Goal: Use online tool/utility: Utilize a website feature to perform a specific function

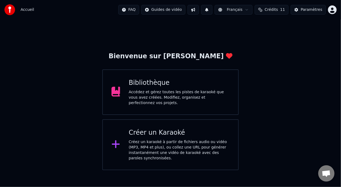
click at [190, 89] on div "Bibliothèque Accédez et gérez toutes les pistes de karaoké que vous avez créées…" at bounding box center [179, 91] width 101 height 27
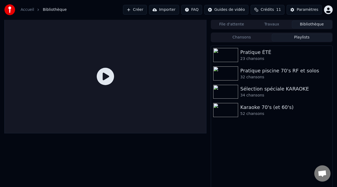
click at [301, 37] on button "Playlists" at bounding box center [301, 38] width 60 height 8
click at [273, 53] on div "Pratique ÉTÉ" at bounding box center [282, 52] width 84 height 8
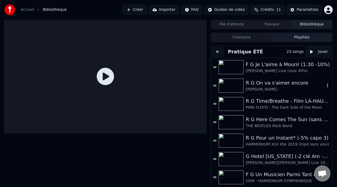
click at [273, 84] on div "R G On va s'aimer encore" at bounding box center [284, 83] width 79 height 8
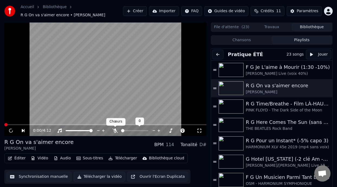
click at [114, 129] on icon at bounding box center [114, 130] width 5 height 4
click at [155, 130] on span at bounding box center [152, 130] width 14 height 1
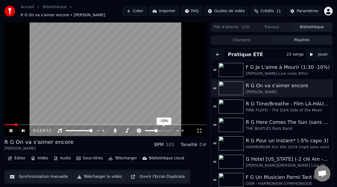
click at [156, 130] on span at bounding box center [155, 130] width 3 height 3
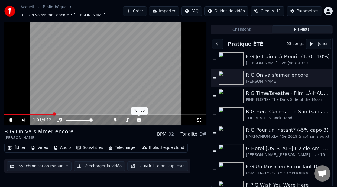
click at [141, 115] on div "1:01 / 4:12" at bounding box center [105, 119] width 202 height 11
click at [139, 118] on icon at bounding box center [138, 120] width 5 height 4
click at [155, 119] on span at bounding box center [150, 119] width 11 height 1
click at [156, 119] on span at bounding box center [156, 119] width 3 height 3
click at [8, 113] on span at bounding box center [6, 113] width 4 height 1
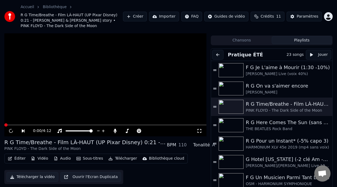
scroll to position [16, 0]
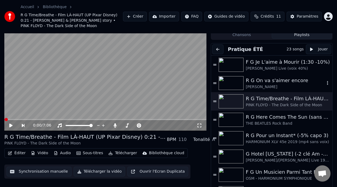
click at [275, 77] on div "R G On va s'aimer encore" at bounding box center [284, 81] width 79 height 8
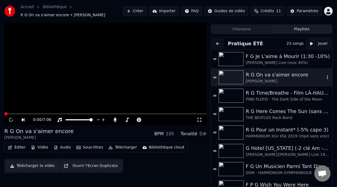
scroll to position [11, 0]
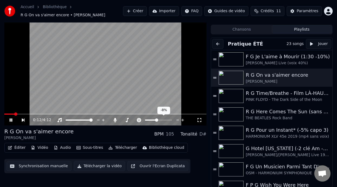
click at [157, 119] on span at bounding box center [156, 119] width 3 height 3
click at [10, 119] on icon at bounding box center [10, 119] width 3 height 3
click at [7, 113] on span at bounding box center [13, 113] width 19 height 1
click at [21, 147] on button "Éditer" at bounding box center [17, 148] width 22 height 8
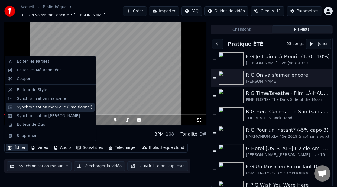
click at [71, 109] on div "Synchronisation manuelle (Traditionnel)" at bounding box center [55, 106] width 76 height 5
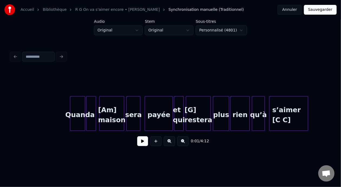
scroll to position [0, 2269]
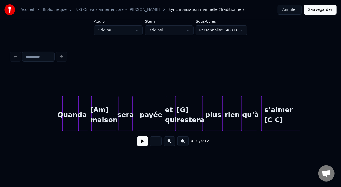
click at [73, 112] on div "Quand" at bounding box center [70, 114] width 15 height 37
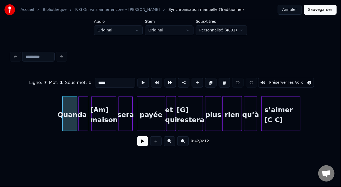
click at [143, 142] on button at bounding box center [142, 141] width 11 height 10
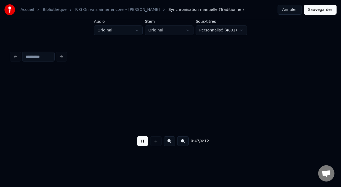
scroll to position [0, 2590]
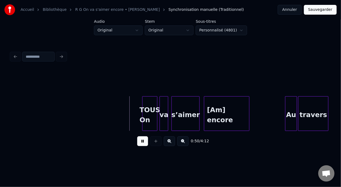
click at [143, 142] on button at bounding box center [142, 141] width 11 height 10
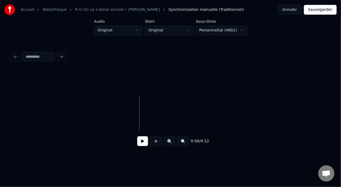
scroll to position [0, 2310]
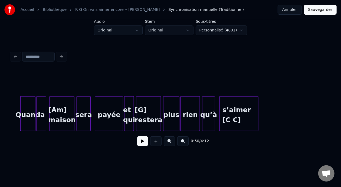
click at [30, 111] on div "Quand" at bounding box center [28, 114] width 15 height 37
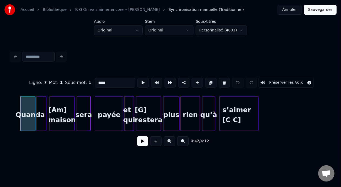
click at [140, 145] on button at bounding box center [142, 141] width 11 height 10
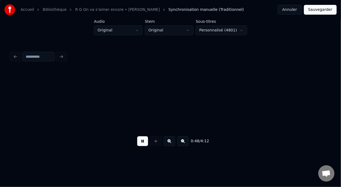
scroll to position [0, 2631]
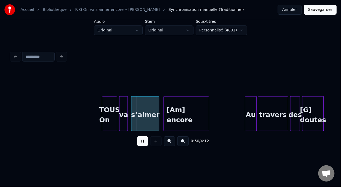
click at [137, 136] on button at bounding box center [142, 141] width 11 height 10
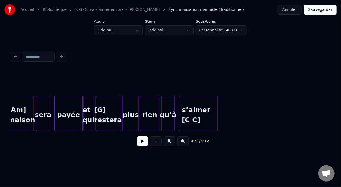
click at [199, 119] on div "s’aimer [C C]" at bounding box center [198, 114] width 38 height 37
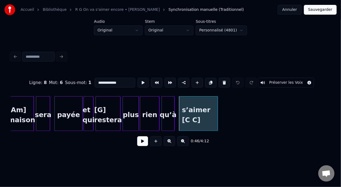
click at [106, 81] on input "**********" at bounding box center [115, 83] width 41 height 10
type input "**********"
click at [142, 141] on button at bounding box center [142, 141] width 11 height 10
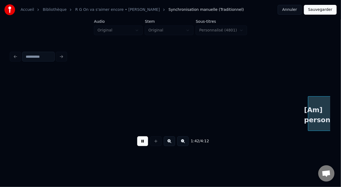
scroll to position [0, 5546]
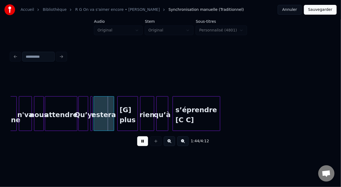
click at [142, 141] on button at bounding box center [142, 141] width 11 height 10
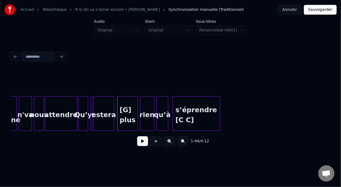
scroll to position [0, 5266]
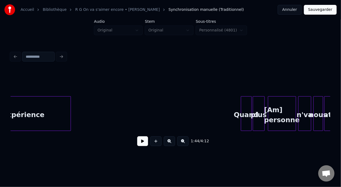
click at [141, 144] on button at bounding box center [142, 141] width 11 height 10
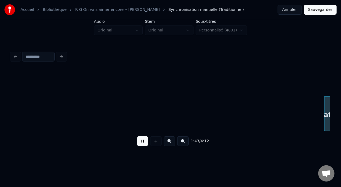
scroll to position [0, 5585]
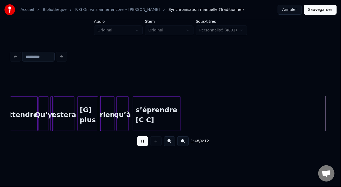
click at [140, 151] on div "1:48 / 4:12" at bounding box center [170, 141] width 319 height 21
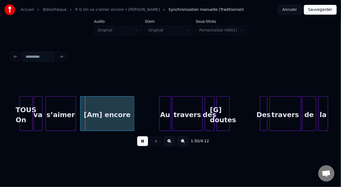
click at [143, 147] on div "1:50 / 4:12" at bounding box center [170, 141] width 311 height 12
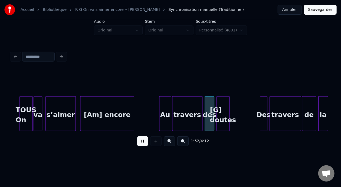
click at [140, 143] on button at bounding box center [142, 141] width 11 height 10
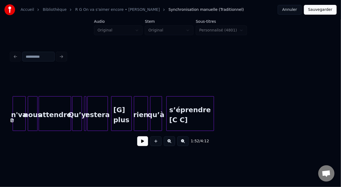
scroll to position [0, 5534]
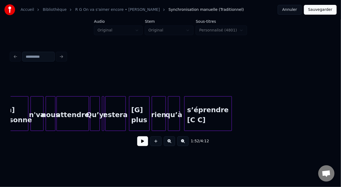
click at [20, 113] on div "[Am] personne" at bounding box center [15, 114] width 28 height 37
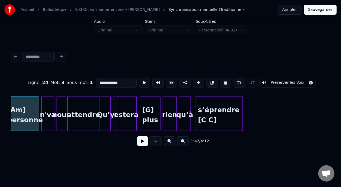
click at [142, 142] on button at bounding box center [142, 141] width 11 height 10
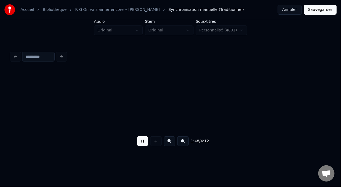
scroll to position [0, 5843]
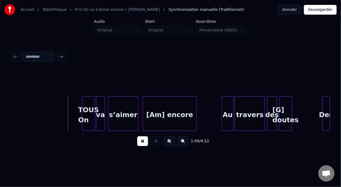
click at [142, 142] on button at bounding box center [142, 141] width 11 height 10
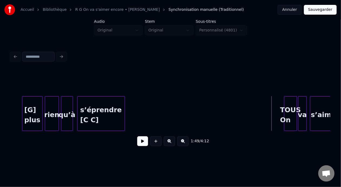
scroll to position [0, 5619]
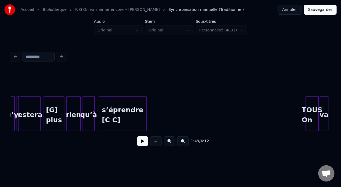
click at [119, 119] on div "s’éprendre [C C]" at bounding box center [122, 114] width 47 height 37
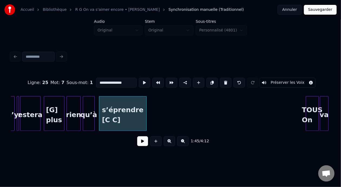
click at [114, 81] on input "**********" at bounding box center [116, 83] width 41 height 10
type input "**********"
click at [138, 144] on button at bounding box center [142, 141] width 11 height 10
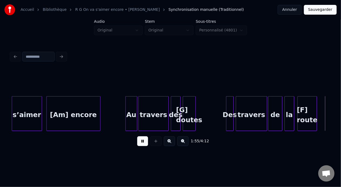
scroll to position [0, 6259]
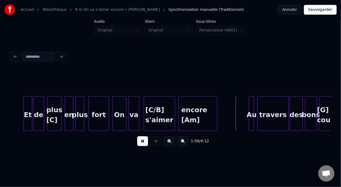
click at [138, 143] on button at bounding box center [142, 141] width 11 height 10
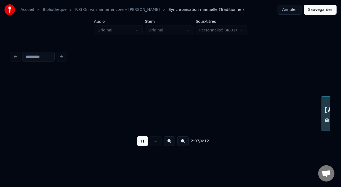
scroll to position [0, 6898]
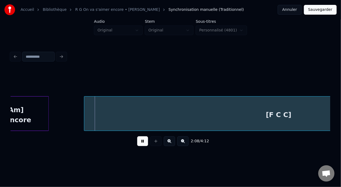
click at [140, 144] on button at bounding box center [142, 141] width 11 height 10
click at [137, 136] on button at bounding box center [142, 141] width 11 height 10
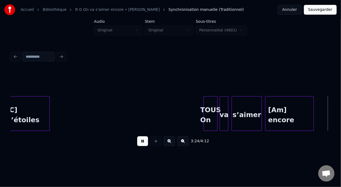
scroll to position [0, 11054]
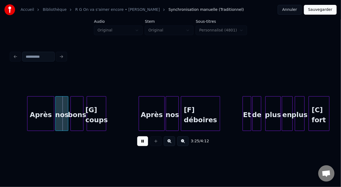
click at [137, 136] on button at bounding box center [142, 141] width 11 height 10
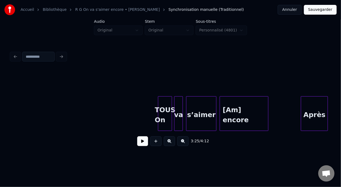
scroll to position [0, 10773]
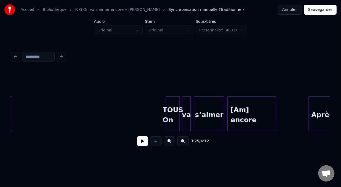
click at [179, 112] on div at bounding box center [179, 113] width 2 height 34
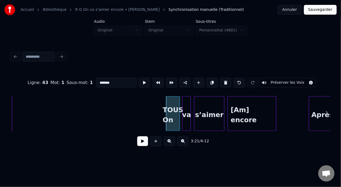
click at [142, 143] on button at bounding box center [142, 141] width 11 height 10
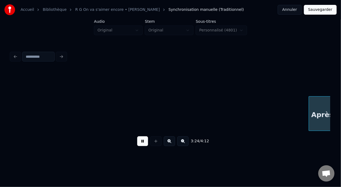
click at [137, 136] on button at bounding box center [142, 141] width 11 height 10
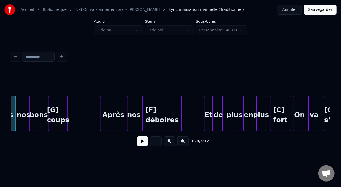
click at [137, 136] on button at bounding box center [142, 141] width 11 height 10
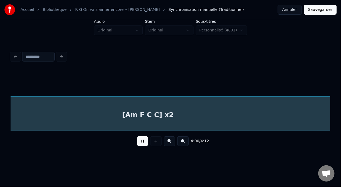
scroll to position [0, 13009]
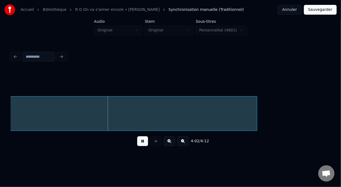
click at [137, 136] on button at bounding box center [142, 141] width 11 height 10
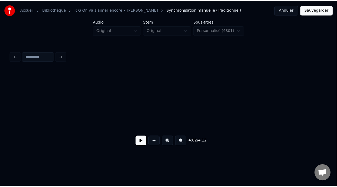
scroll to position [0, 13369]
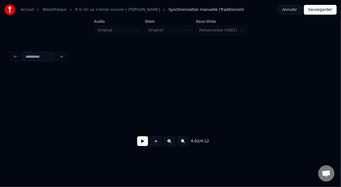
click at [322, 11] on button "Sauvegarder" at bounding box center [320, 10] width 33 height 10
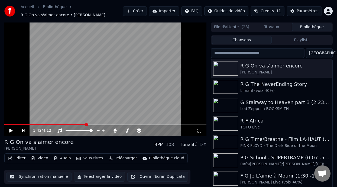
scroll to position [12, 0]
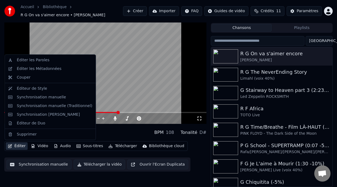
click at [21, 146] on button "Éditer" at bounding box center [17, 146] width 22 height 8
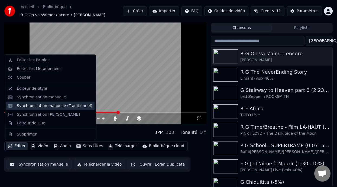
click at [73, 104] on div "Synchronisation manuelle (Traditionnel)" at bounding box center [55, 105] width 76 height 5
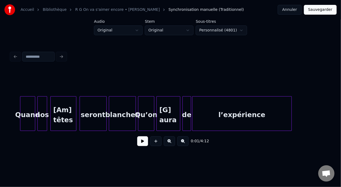
scroll to position [0, 5069]
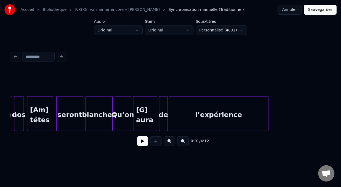
click at [43, 114] on div "[Am] têtes" at bounding box center [39, 114] width 25 height 37
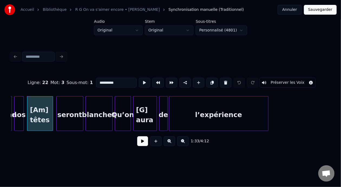
click at [141, 144] on button at bounding box center [142, 141] width 11 height 10
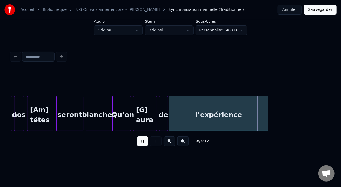
click at [141, 144] on button at bounding box center [142, 141] width 11 height 10
click at [243, 115] on div "l’expérience" at bounding box center [218, 114] width 99 height 37
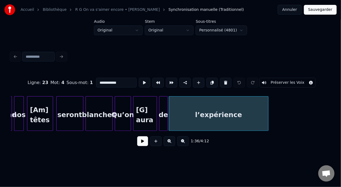
click at [108, 82] on input "**********" at bounding box center [116, 83] width 41 height 10
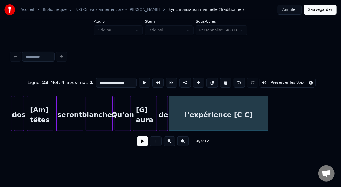
click at [35, 111] on div "[Am] têtes" at bounding box center [39, 114] width 25 height 37
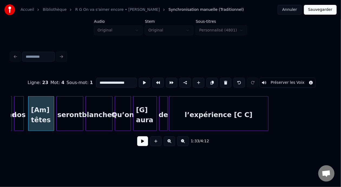
type input "**********"
click at [141, 142] on button at bounding box center [142, 141] width 11 height 10
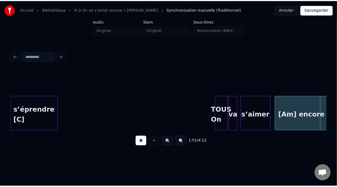
scroll to position [0, 6027]
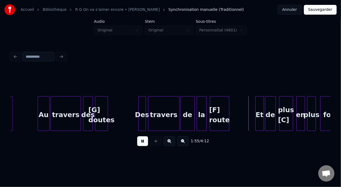
click at [319, 10] on button "Sauvegarder" at bounding box center [320, 10] width 33 height 10
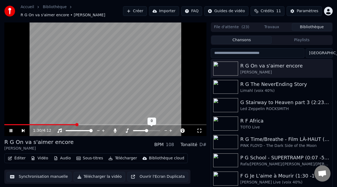
click at [144, 130] on span at bounding box center [140, 130] width 14 height 1
click at [127, 130] on icon at bounding box center [126, 130] width 5 height 4
click at [8, 124] on span at bounding box center [45, 124] width 83 height 1
click at [6, 124] on span at bounding box center [5, 124] width 2 height 1
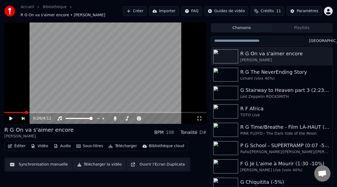
click at [68, 130] on div "R G On va s'aimer encore [PERSON_NAME] BPM 108 Tonalité D#" at bounding box center [105, 132] width 202 height 13
click at [20, 147] on button "Éditer" at bounding box center [17, 146] width 22 height 8
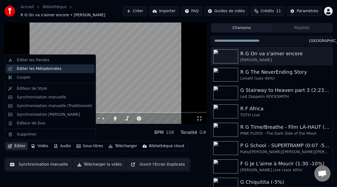
click at [44, 70] on div "Éditer les Métadonnées" at bounding box center [39, 68] width 45 height 5
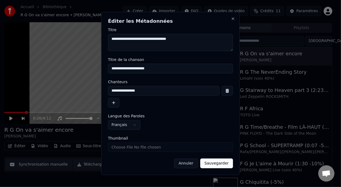
click at [156, 68] on input "**********" at bounding box center [170, 69] width 125 height 10
type input "**********"
click at [226, 162] on button "Sauvegarder" at bounding box center [216, 163] width 33 height 10
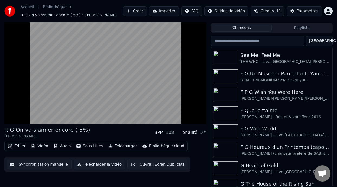
scroll to position [231, 0]
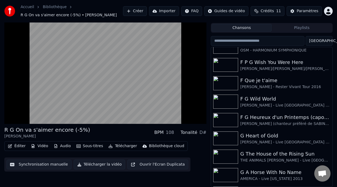
click at [21, 146] on button "Éditer" at bounding box center [17, 146] width 22 height 8
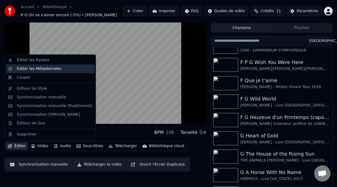
click at [57, 67] on div "Éditer les Métadonnées" at bounding box center [55, 68] width 76 height 5
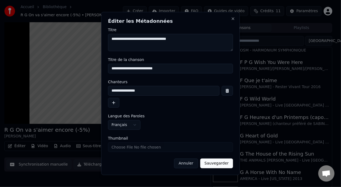
click at [155, 69] on input "**********" at bounding box center [170, 69] width 125 height 10
click at [156, 69] on input "**********" at bounding box center [170, 69] width 125 height 10
click at [164, 70] on input "**********" at bounding box center [170, 69] width 125 height 10
click at [167, 68] on input "**********" at bounding box center [170, 69] width 125 height 10
type input "**********"
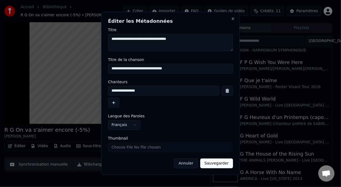
click at [222, 164] on button "Sauvegarder" at bounding box center [216, 163] width 33 height 10
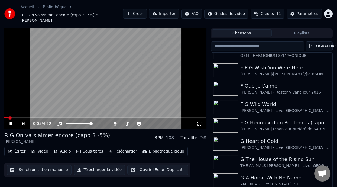
click at [8, 117] on span at bounding box center [6, 117] width 4 height 1
click at [11, 122] on icon at bounding box center [10, 123] width 3 height 3
click at [22, 147] on button "Éditer" at bounding box center [17, 151] width 22 height 8
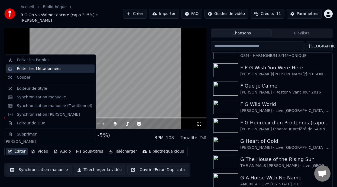
click at [56, 70] on div "Éditer les Métadonnées" at bounding box center [39, 68] width 45 height 5
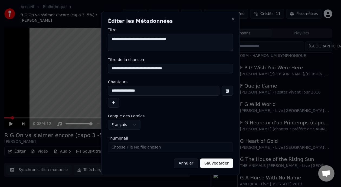
click at [191, 162] on button "Annuler" at bounding box center [186, 163] width 24 height 10
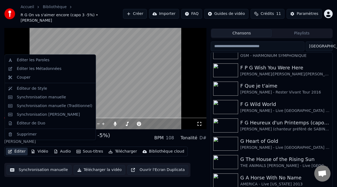
click at [20, 147] on button "Éditer" at bounding box center [17, 151] width 22 height 8
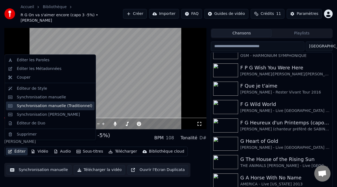
click at [72, 106] on div "Synchronisation manuelle (Traditionnel)" at bounding box center [55, 105] width 76 height 5
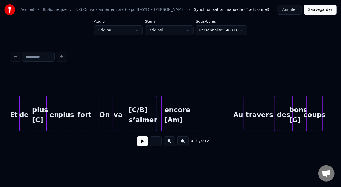
scroll to position [0, 3090]
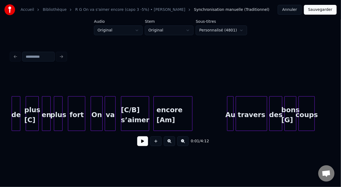
click at [129, 108] on div "[C/B] s’aimer" at bounding box center [135, 114] width 28 height 37
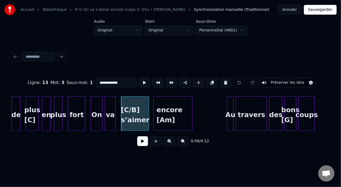
click at [96, 80] on input "**********" at bounding box center [116, 83] width 41 height 10
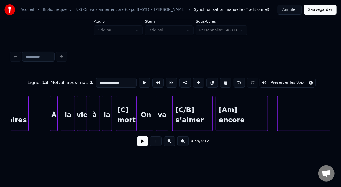
scroll to position [0, 3512]
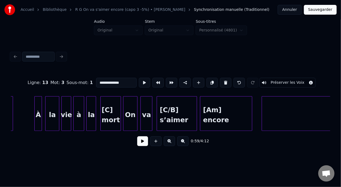
click at [176, 108] on div "[C/B] s’aimer" at bounding box center [177, 114] width 40 height 37
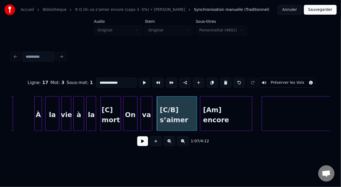
click at [96, 80] on input "**********" at bounding box center [116, 83] width 41 height 10
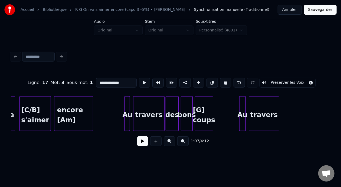
scroll to position [0, 6187]
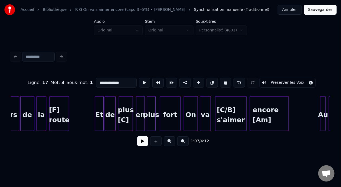
click at [227, 109] on div "[C/B] s'aimer" at bounding box center [230, 114] width 31 height 37
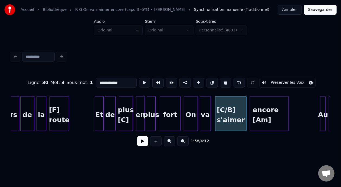
click at [96, 81] on input "**********" at bounding box center [116, 83] width 41 height 10
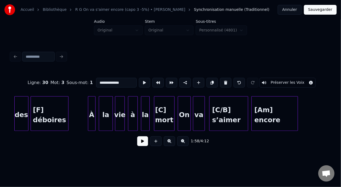
scroll to position [0, 6688]
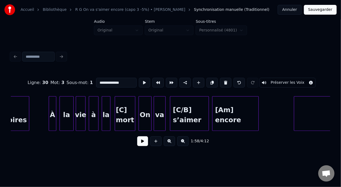
click at [182, 115] on div "[C/B] s’aimer" at bounding box center [189, 114] width 38 height 37
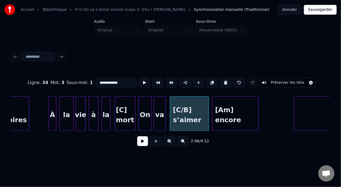
click at [96, 80] on input "**********" at bounding box center [116, 83] width 41 height 10
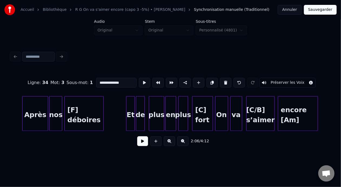
scroll to position [0, 11210]
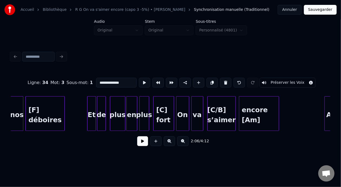
click at [222, 109] on div "[C/B] s’aimer" at bounding box center [222, 114] width 28 height 37
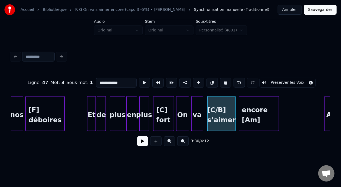
click at [96, 79] on input "**********" at bounding box center [116, 83] width 41 height 10
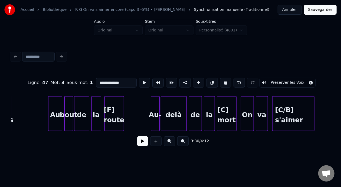
scroll to position [0, 11664]
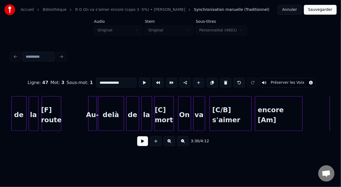
click at [222, 112] on div "[C/B] s'aimer" at bounding box center [231, 114] width 42 height 37
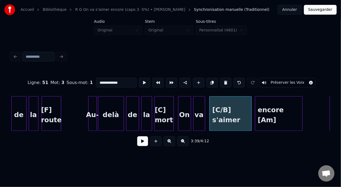
click at [96, 81] on input "**********" at bounding box center [116, 83] width 41 height 10
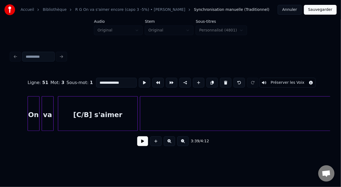
scroll to position [0, 12320]
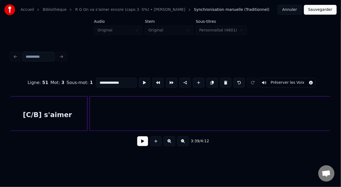
click at [41, 115] on div "[C/B] s'aimer" at bounding box center [47, 114] width 79 height 37
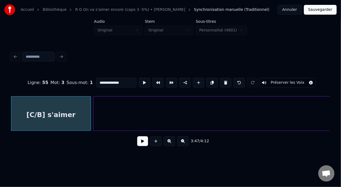
click at [96, 81] on input "**********" at bounding box center [116, 83] width 41 height 10
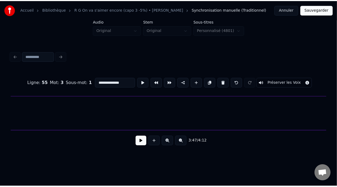
scroll to position [0, 12450]
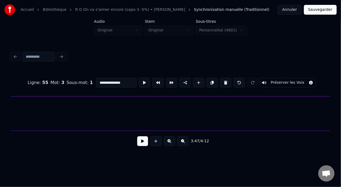
type input "**********"
click at [324, 9] on button "Sauvegarder" at bounding box center [320, 10] width 33 height 10
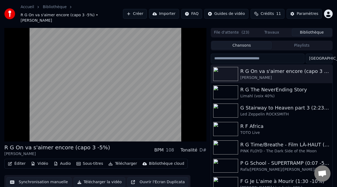
scroll to position [12, 0]
